Goal: Information Seeking & Learning: Learn about a topic

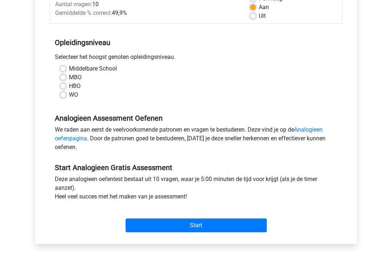
scroll to position [118, 0]
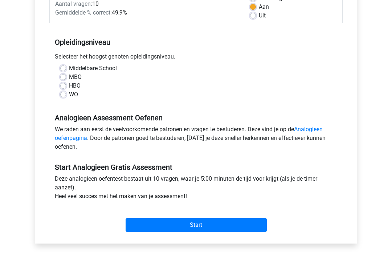
click at [69, 69] on label "Middelbare School" at bounding box center [93, 68] width 48 height 9
click at [65, 69] on input "Middelbare School" at bounding box center [63, 67] width 6 height 7
radio input "true"
click at [136, 228] on input "Start" at bounding box center [196, 225] width 141 height 14
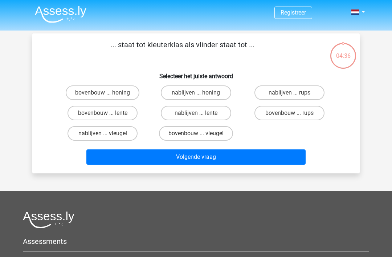
click at [267, 113] on label "bovenbouw ... rups" at bounding box center [289, 113] width 70 height 15
click at [289, 113] on input "bovenbouw ... rups" at bounding box center [291, 115] width 5 height 5
radio input "true"
click at [130, 158] on button "Volgende vraag" at bounding box center [196, 156] width 220 height 15
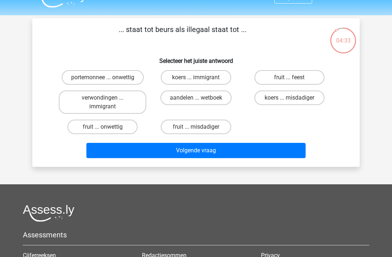
scroll to position [14, 0]
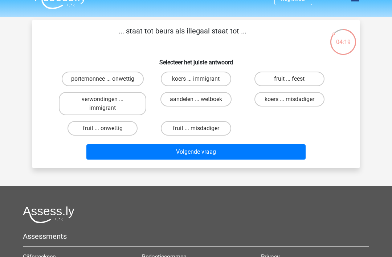
click at [178, 78] on label "koers ... immigrant" at bounding box center [196, 78] width 70 height 15
click at [196, 79] on input "koers ... immigrant" at bounding box center [198, 81] width 5 height 5
radio input "true"
click at [154, 156] on button "Volgende vraag" at bounding box center [196, 151] width 220 height 15
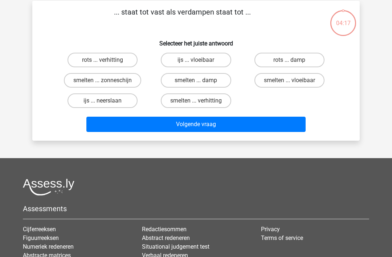
scroll to position [33, 0]
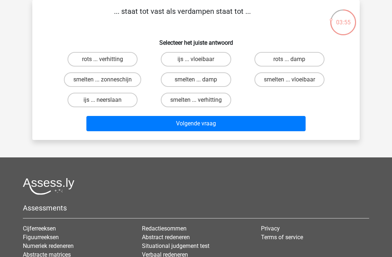
click at [268, 59] on label "rots ... damp" at bounding box center [289, 59] width 70 height 15
click at [289, 59] on input "rots ... damp" at bounding box center [291, 61] width 5 height 5
radio input "true"
click at [162, 128] on button "Volgende vraag" at bounding box center [196, 123] width 220 height 15
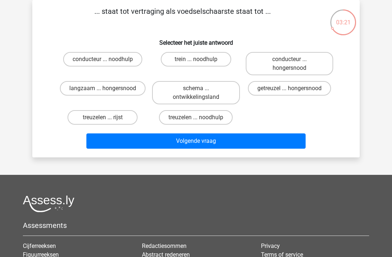
click at [79, 89] on label "langzaam ... hongersnood" at bounding box center [103, 88] width 86 height 15
click at [103, 89] on input "langzaam ... hongersnood" at bounding box center [105, 90] width 5 height 5
radio input "true"
click at [168, 147] on button "Volgende vraag" at bounding box center [196, 140] width 220 height 15
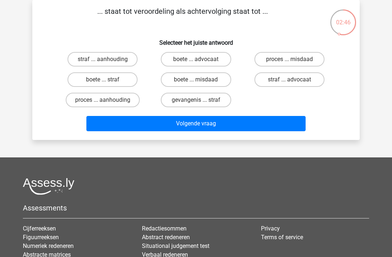
click at [76, 97] on label "proces ... aanhouding" at bounding box center [103, 100] width 74 height 15
click at [103, 100] on input "proces ... aanhouding" at bounding box center [105, 102] width 5 height 5
radio input "true"
click at [101, 123] on button "Volgende vraag" at bounding box center [196, 123] width 220 height 15
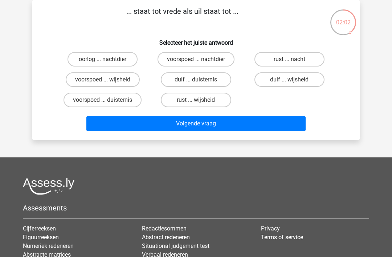
click at [265, 79] on label "duif ... wijsheid" at bounding box center [289, 79] width 70 height 15
click at [289, 79] on input "duif ... wijsheid" at bounding box center [291, 81] width 5 height 5
radio input "true"
click at [127, 130] on button "Volgende vraag" at bounding box center [196, 123] width 220 height 15
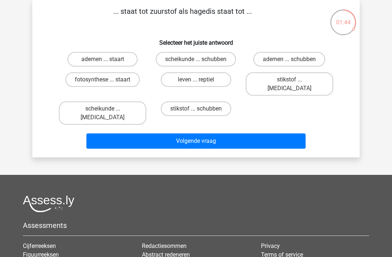
click at [266, 62] on label "ademen ... schubben" at bounding box center [289, 59] width 72 height 15
click at [289, 62] on input "ademen ... schubben" at bounding box center [291, 61] width 5 height 5
radio input "true"
click at [168, 133] on button "Volgende vraag" at bounding box center [196, 140] width 220 height 15
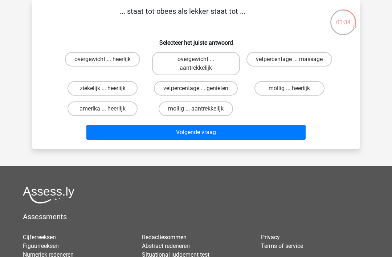
click at [168, 65] on label "overgewicht ... aantrekkelijk" at bounding box center [195, 63] width 87 height 23
click at [196, 64] on input "overgewicht ... aantrekkelijk" at bounding box center [198, 61] width 5 height 5
radio input "true"
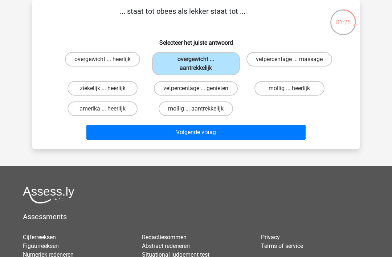
click at [270, 94] on label "mollig ... heerlijk" at bounding box center [289, 88] width 70 height 15
click at [289, 93] on input "mollig ... heerlijk" at bounding box center [291, 90] width 5 height 5
radio input "true"
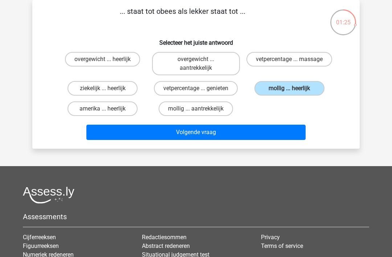
click at [206, 134] on button "Volgende vraag" at bounding box center [196, 131] width 220 height 15
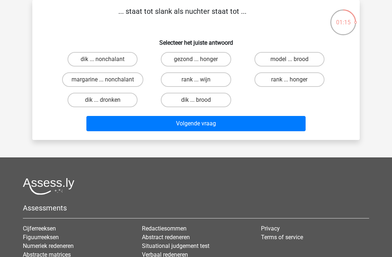
click at [101, 99] on label "dik ... dronken" at bounding box center [102, 100] width 70 height 15
click at [103, 100] on input "dik ... dronken" at bounding box center [105, 102] width 5 height 5
radio input "true"
click at [124, 122] on button "Volgende vraag" at bounding box center [196, 123] width 220 height 15
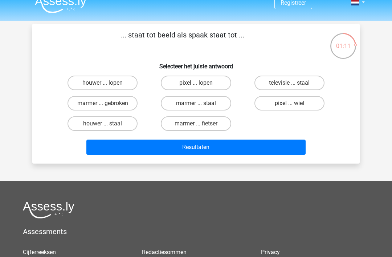
scroll to position [0, 0]
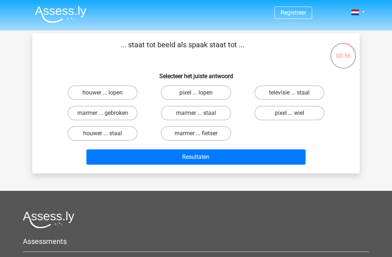
click at [271, 120] on label "pixel ... wiel" at bounding box center [289, 113] width 70 height 15
click at [289, 118] on input "pixel ... wiel" at bounding box center [291, 115] width 5 height 5
radio input "true"
click at [221, 159] on button "Resultaten" at bounding box center [196, 156] width 220 height 15
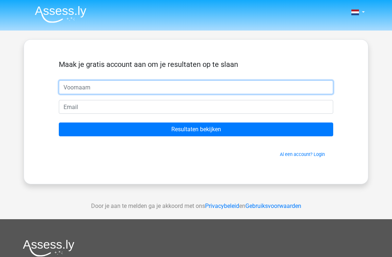
click at [70, 89] on input "text" at bounding box center [196, 87] width 274 height 14
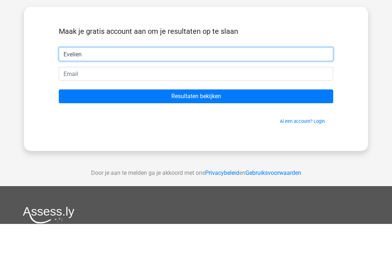
type input "Evelien"
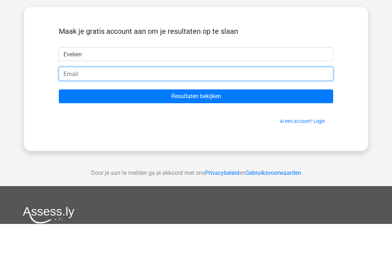
click at [69, 100] on input "email" at bounding box center [196, 107] width 274 height 14
type input "[EMAIL_ADDRESS][DOMAIN_NAME]"
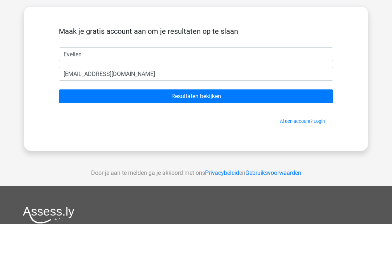
click at [73, 122] on input "Resultaten bekijken" at bounding box center [196, 129] width 274 height 14
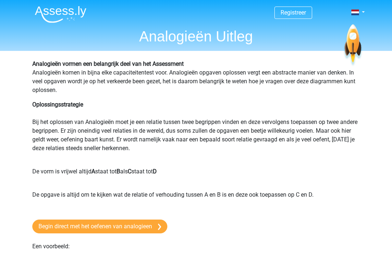
click at [57, 15] on img at bounding box center [61, 14] width 52 height 17
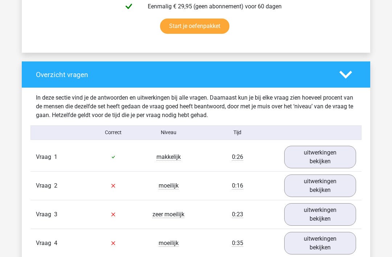
scroll to position [480, 0]
click at [295, 188] on link "uitwerkingen bekijken" at bounding box center [320, 185] width 72 height 22
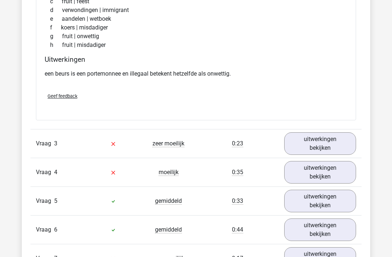
scroll to position [732, 0]
click at [300, 144] on link "uitwerkingen bekijken" at bounding box center [320, 143] width 72 height 22
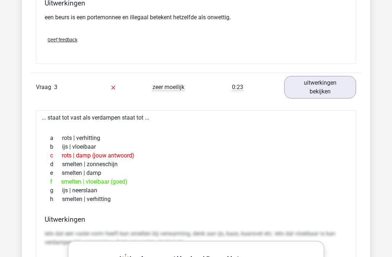
scroll to position [791, 0]
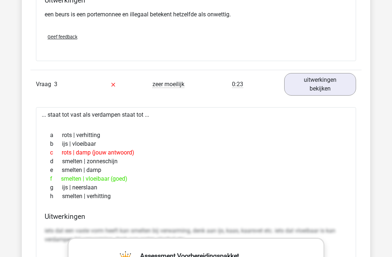
click at [306, 87] on link "uitwerkingen bekijken" at bounding box center [320, 84] width 72 height 22
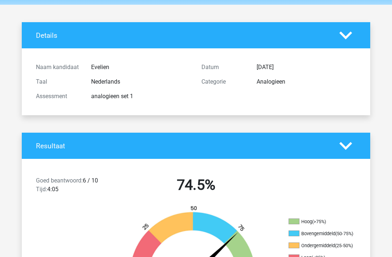
scroll to position [0, 0]
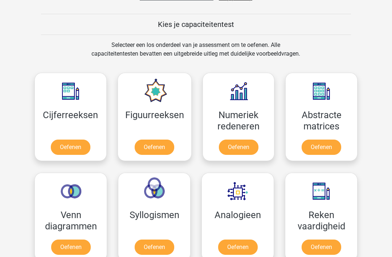
scroll to position [271, 0]
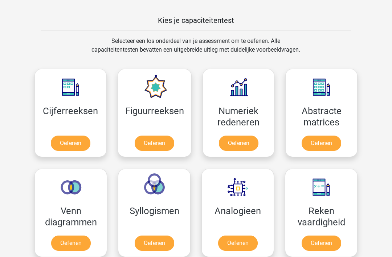
click at [147, 144] on link "Oefenen" at bounding box center [155, 143] width 40 height 15
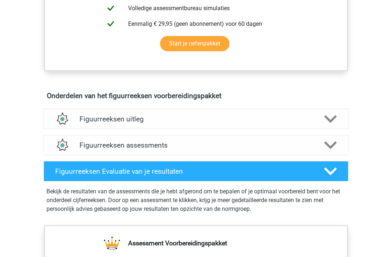
scroll to position [352, 0]
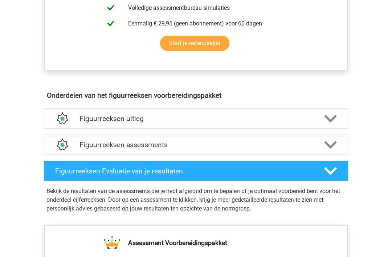
click at [83, 121] on h4 "Figuurreeksen uitleg" at bounding box center [195, 118] width 233 height 8
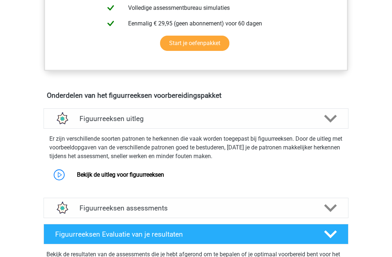
click at [96, 175] on link "Bekijk de uitleg voor figuurreeksen" at bounding box center [120, 174] width 87 height 7
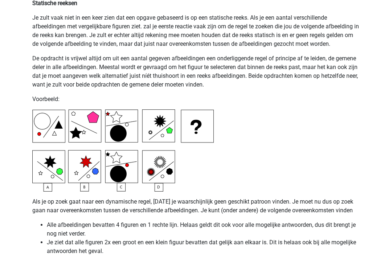
scroll to position [1724, 0]
